Goal: Task Accomplishment & Management: Use online tool/utility

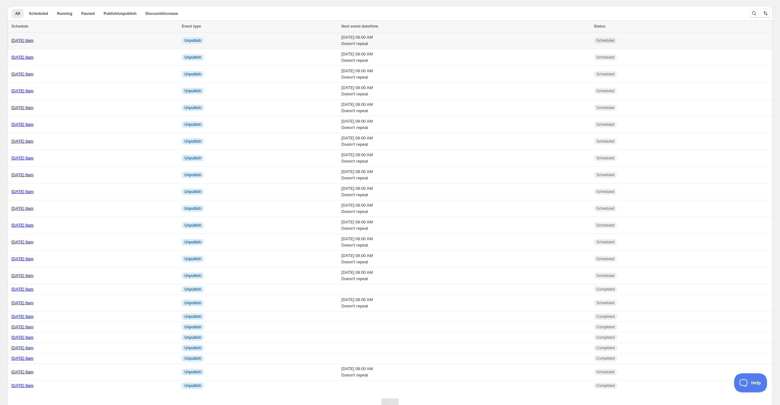
click at [94, 41] on div "[DATE] 8am" at bounding box center [94, 40] width 167 height 6
click at [98, 303] on div "Thursday 18th September @ 8am" at bounding box center [94, 302] width 167 height 6
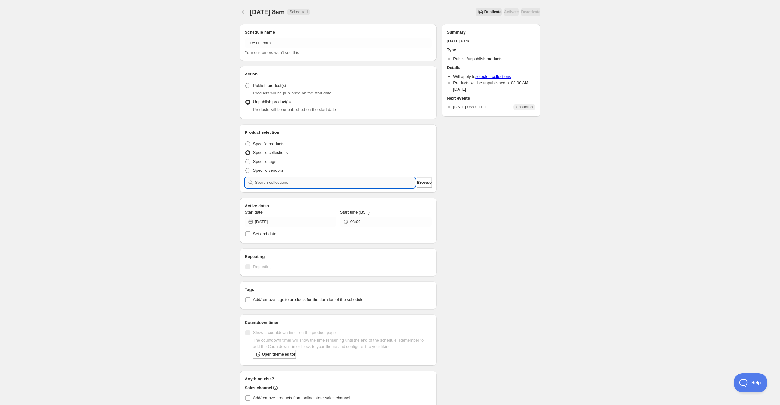
click at [277, 180] on input "search" at bounding box center [335, 182] width 161 height 10
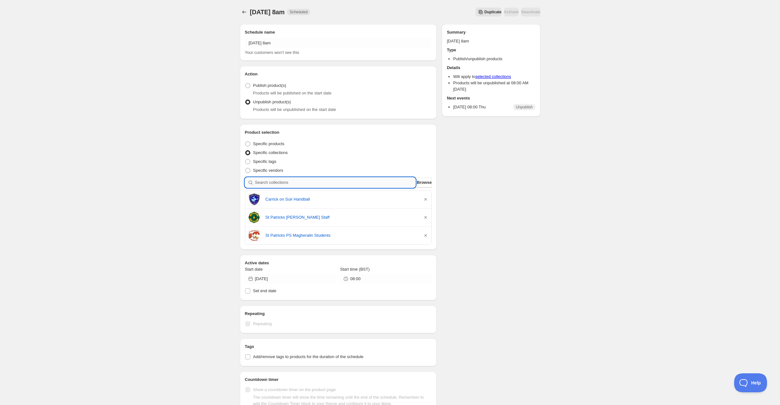
type input "b"
